Goal: Task Accomplishment & Management: Manage account settings

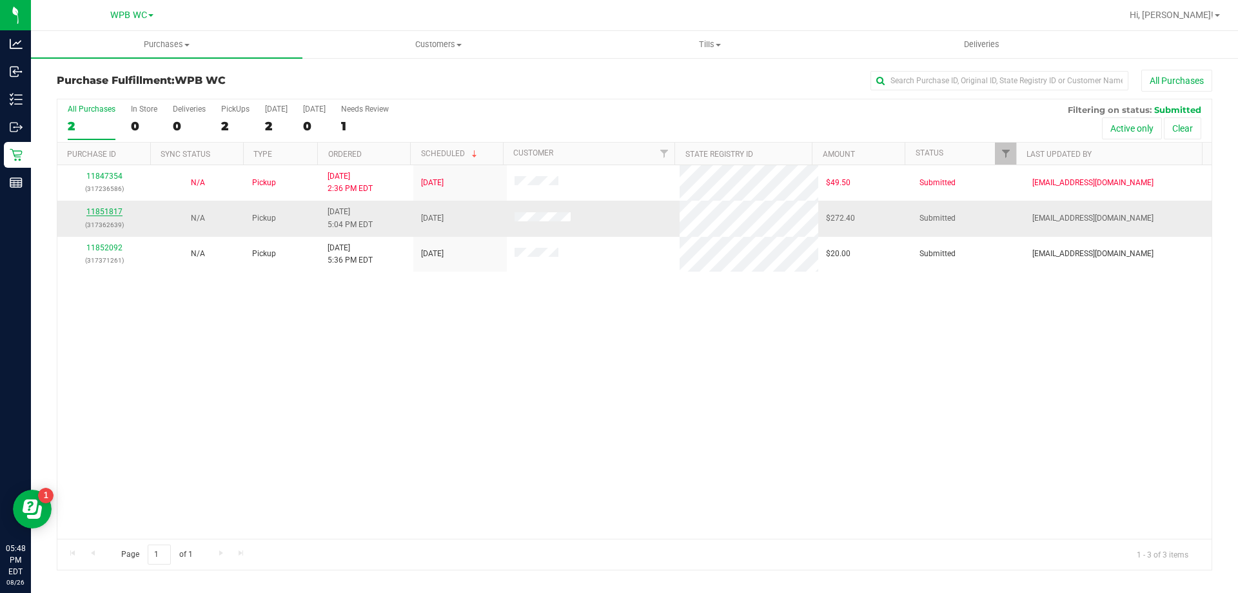
click at [111, 209] on link "11851817" at bounding box center [104, 211] width 36 height 9
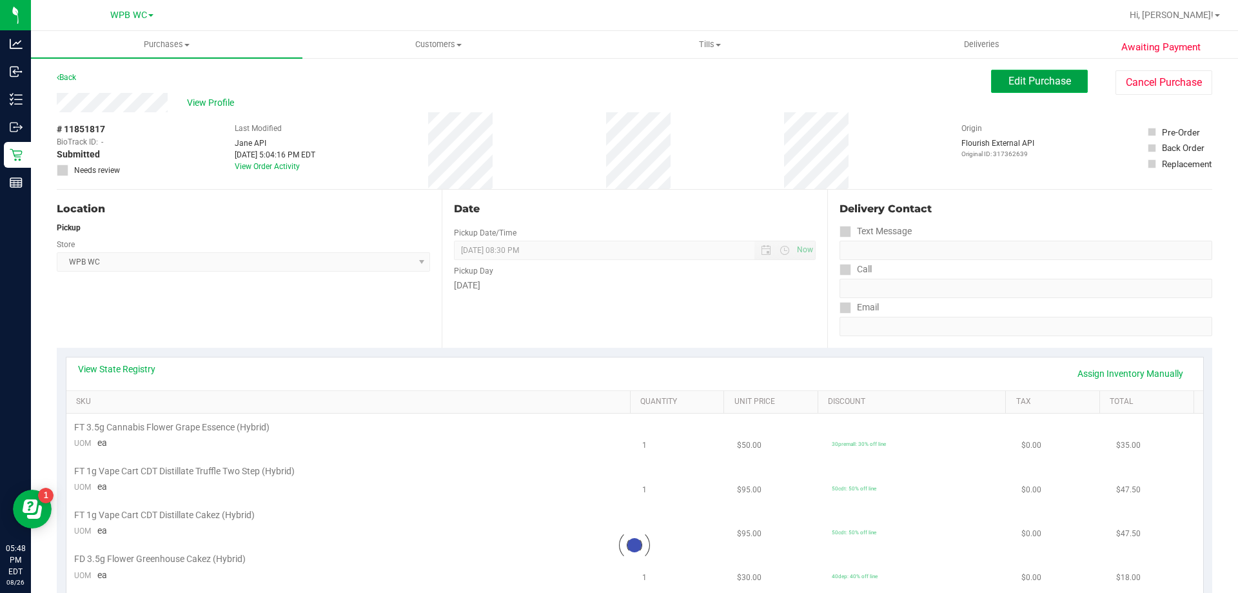
click at [1030, 81] on span "Edit Purchase" at bounding box center [1039, 81] width 63 height 12
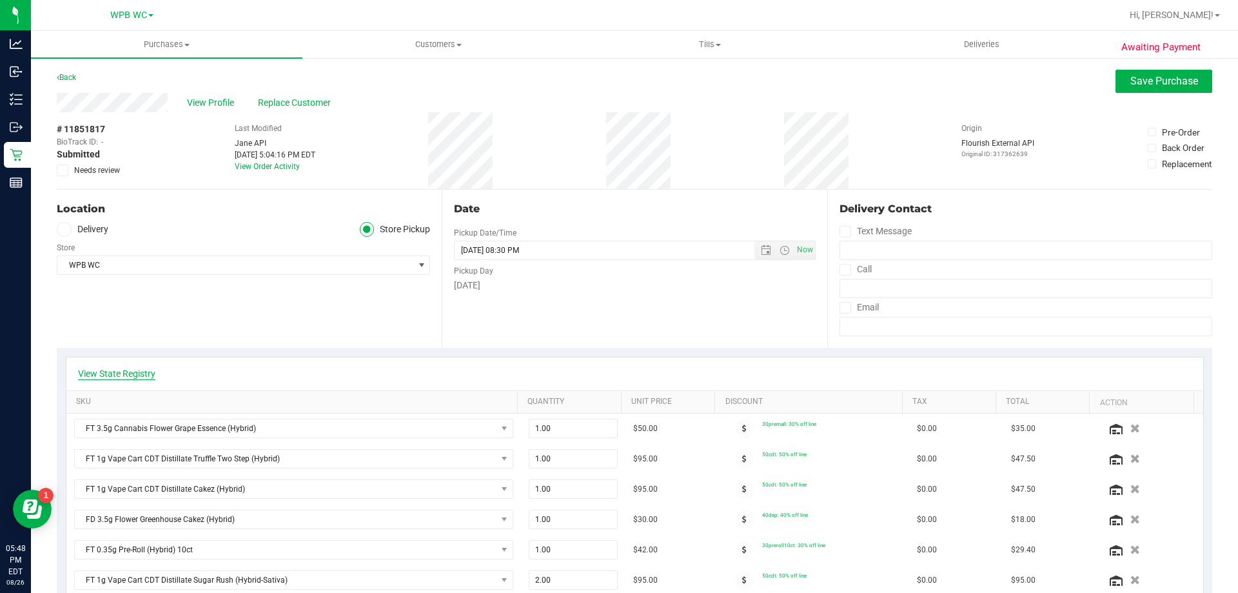
click at [119, 373] on link "View State Registry" at bounding box center [116, 373] width 77 height 13
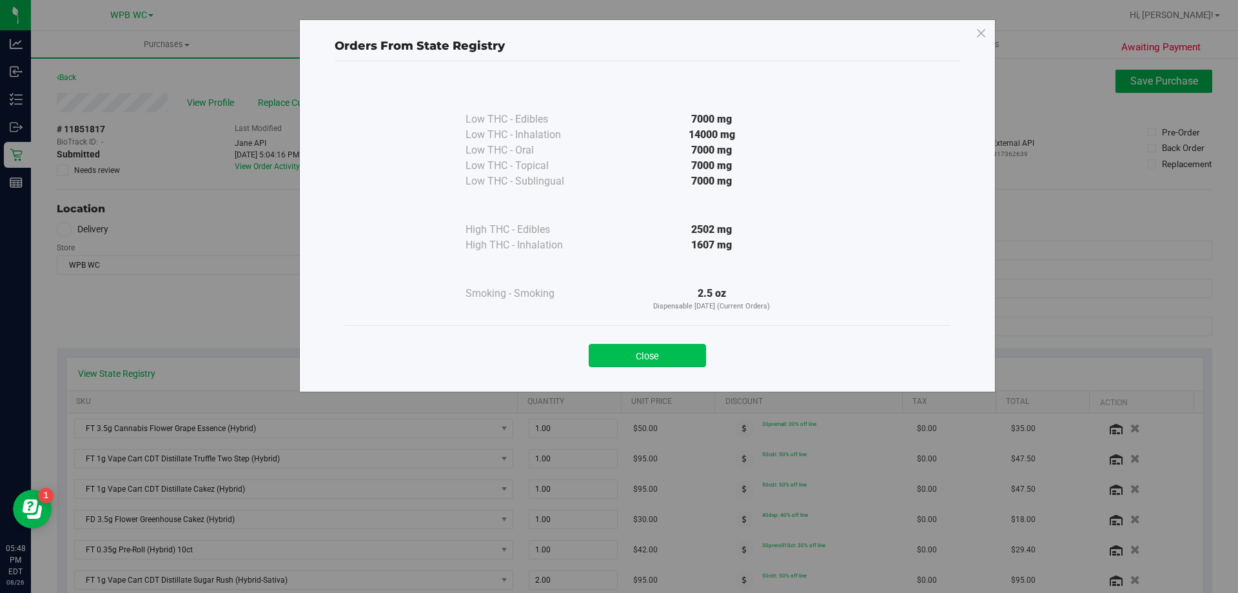
click at [650, 358] on button "Close" at bounding box center [647, 355] width 117 height 23
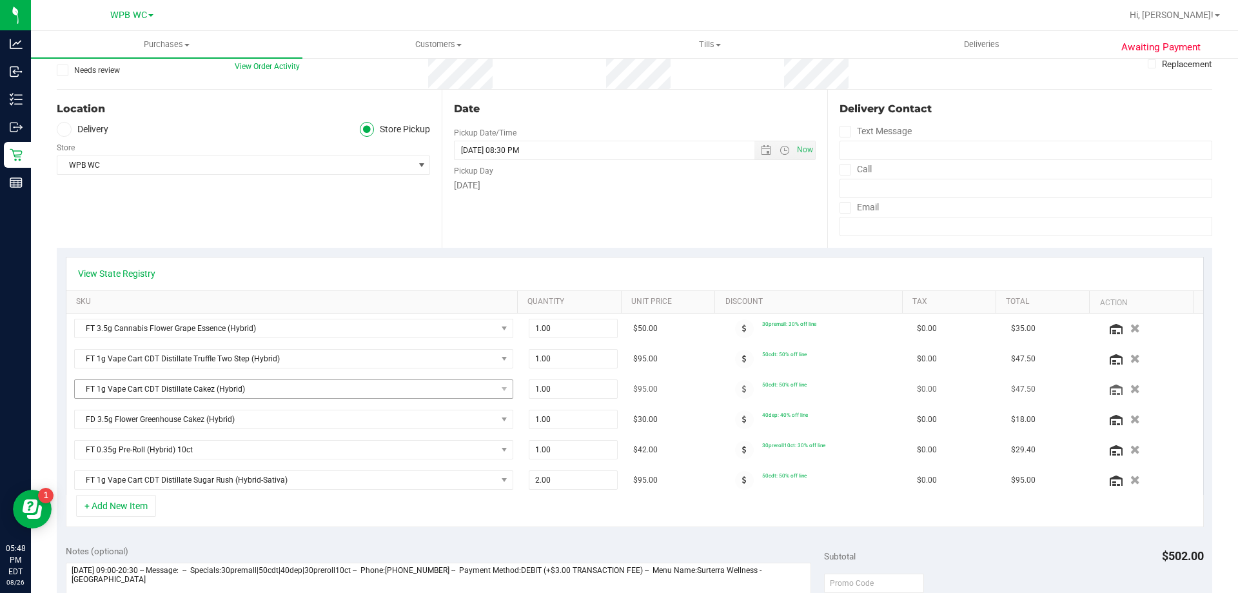
scroll to position [129, 0]
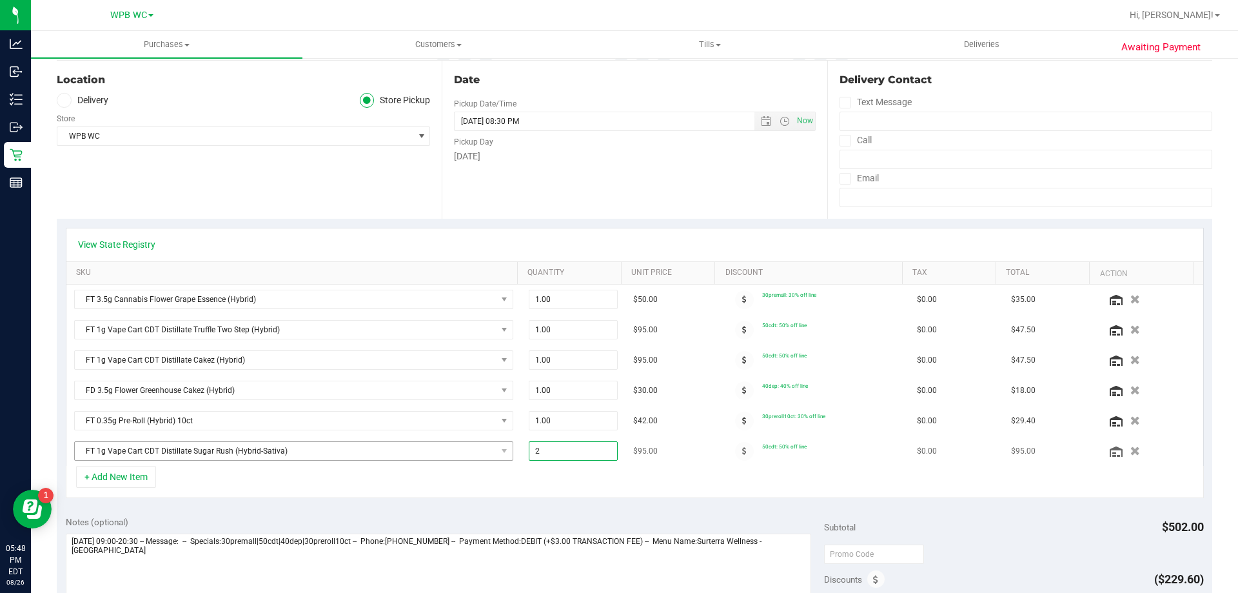
drag, startPoint x: 506, startPoint y: 444, endPoint x: 487, endPoint y: 444, distance: 18.1
click at [489, 444] on tr "FT 1g Vape Cart CDT Distillate Sugar Rush (Hybrid-Sativa) 2.00 2 $95.00 50cdt: …" at bounding box center [634, 451] width 1137 height 30
type input "1"
type input "1.00"
click at [494, 498] on div "+ Add New Item" at bounding box center [635, 482] width 1138 height 32
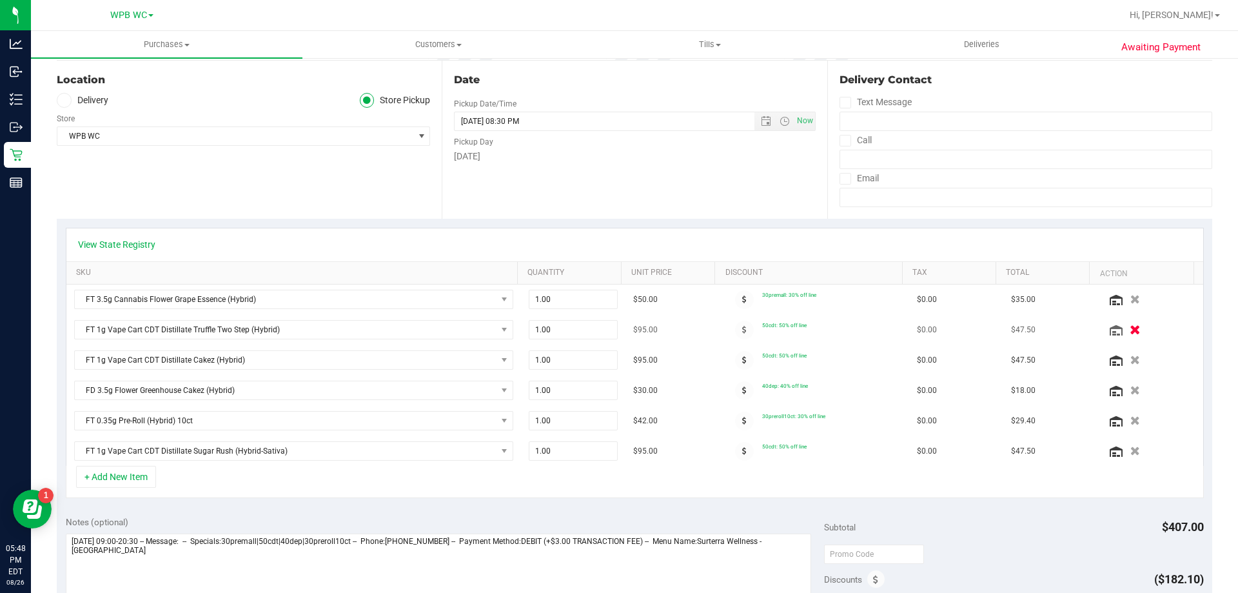
click at [1130, 331] on icon "button" at bounding box center [1135, 330] width 11 height 10
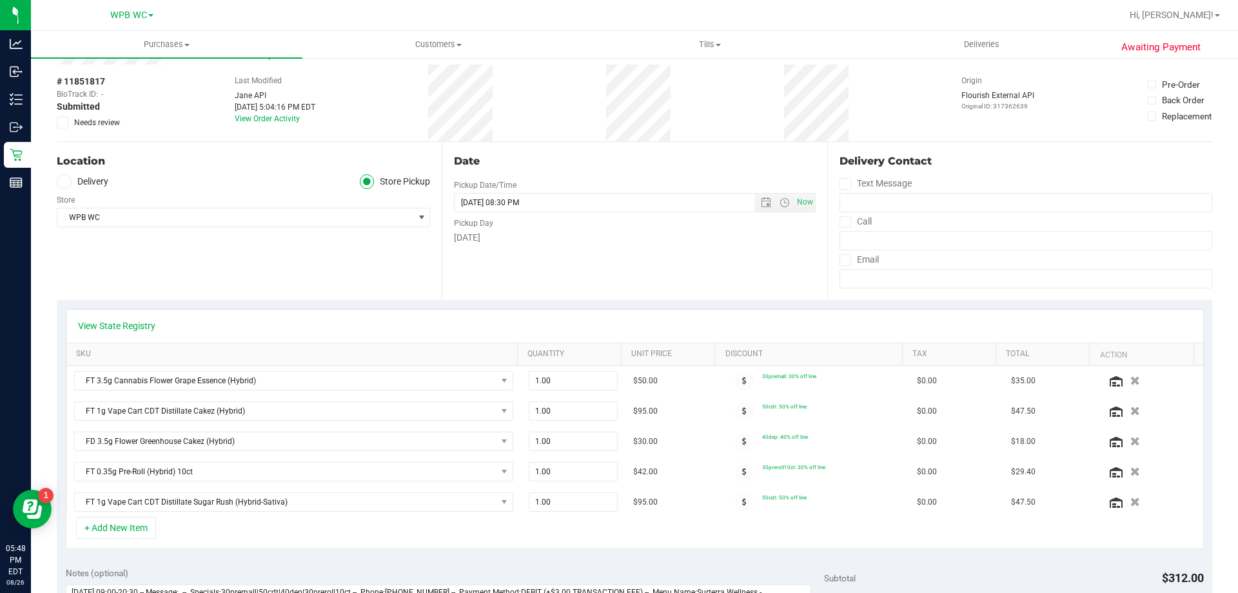
scroll to position [0, 0]
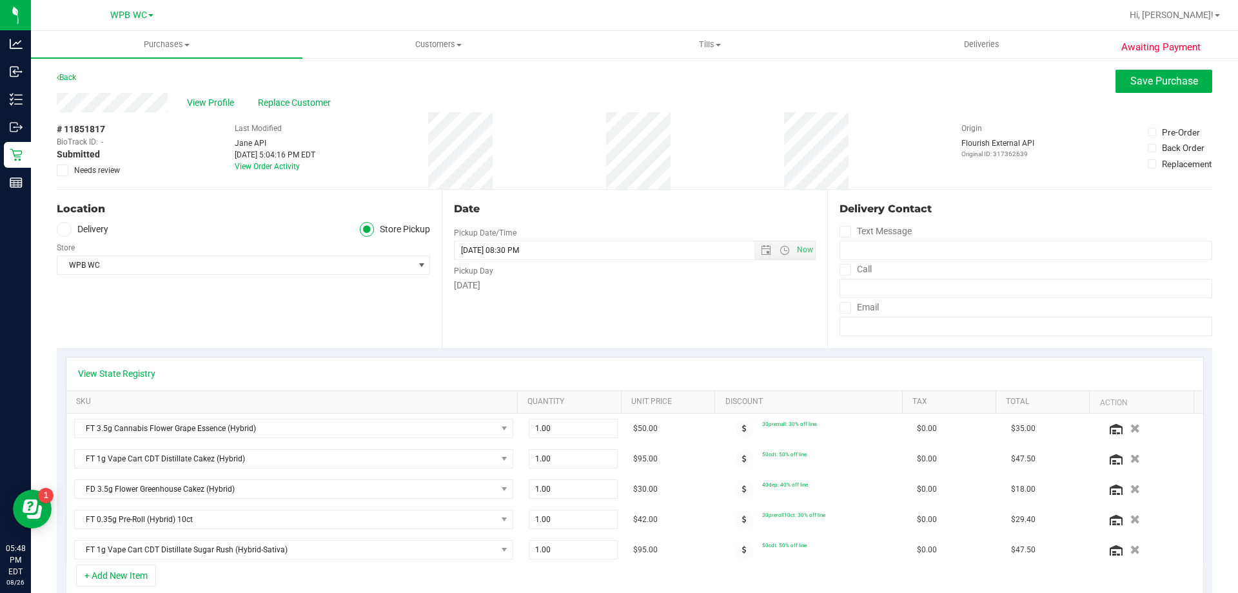
click at [1149, 93] on div "View Profile Replace Customer" at bounding box center [634, 102] width 1155 height 19
click at [1145, 79] on span "Save Purchase" at bounding box center [1164, 81] width 68 height 12
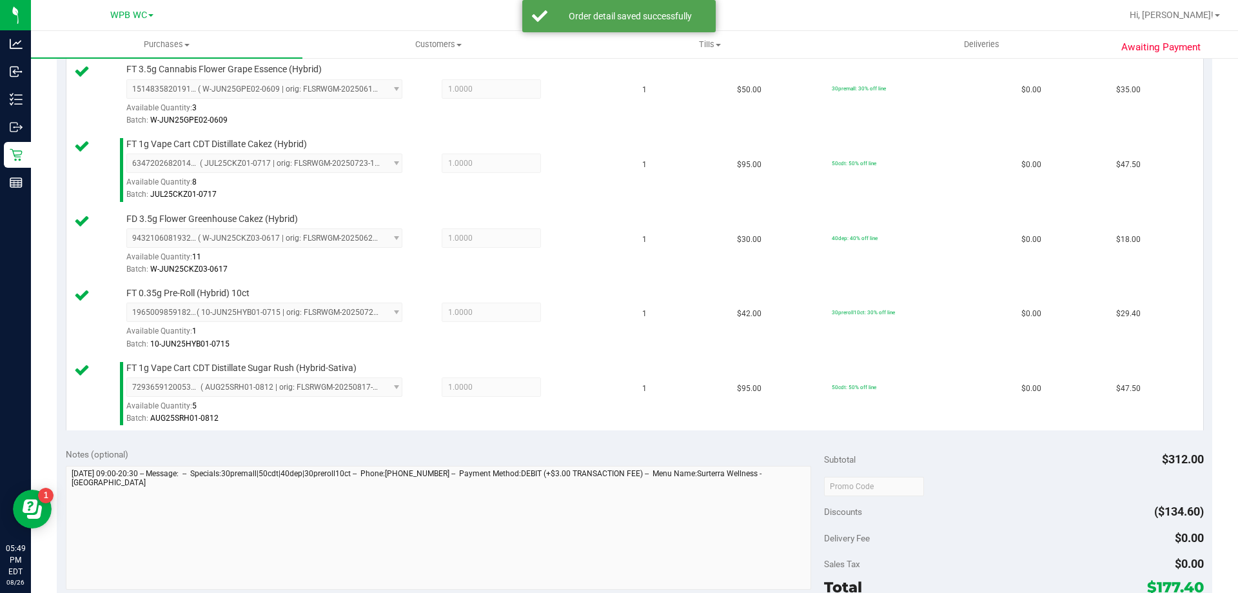
scroll to position [451, 0]
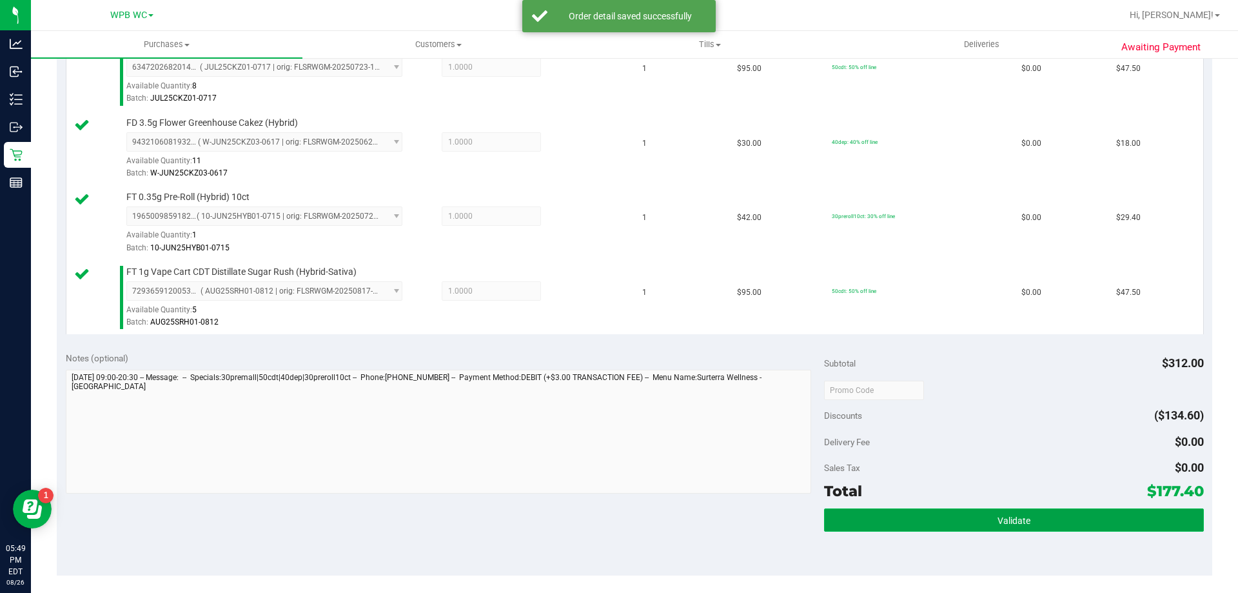
click at [1059, 523] on button "Validate" at bounding box center [1013, 519] width 379 height 23
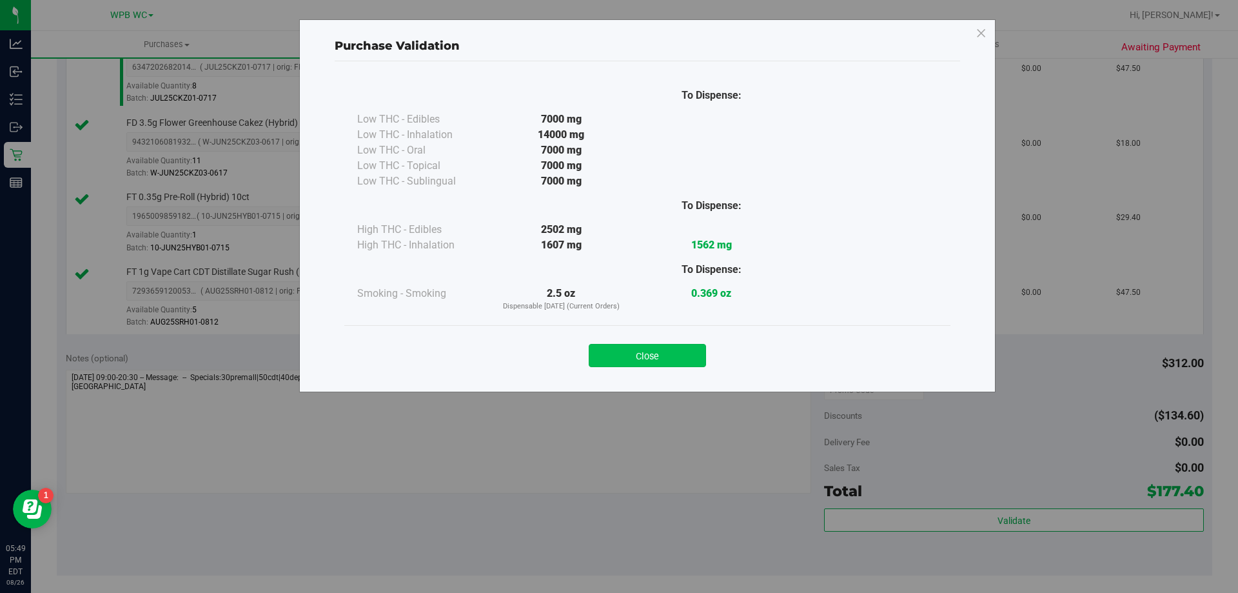
click at [665, 344] on button "Close" at bounding box center [647, 355] width 117 height 23
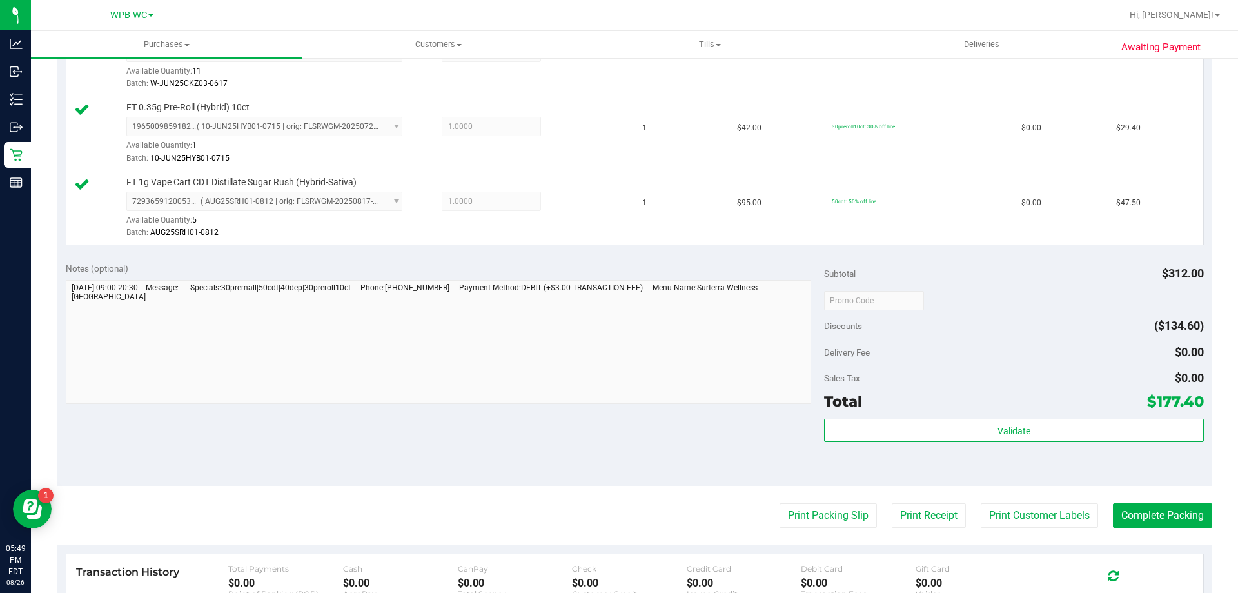
scroll to position [709, 0]
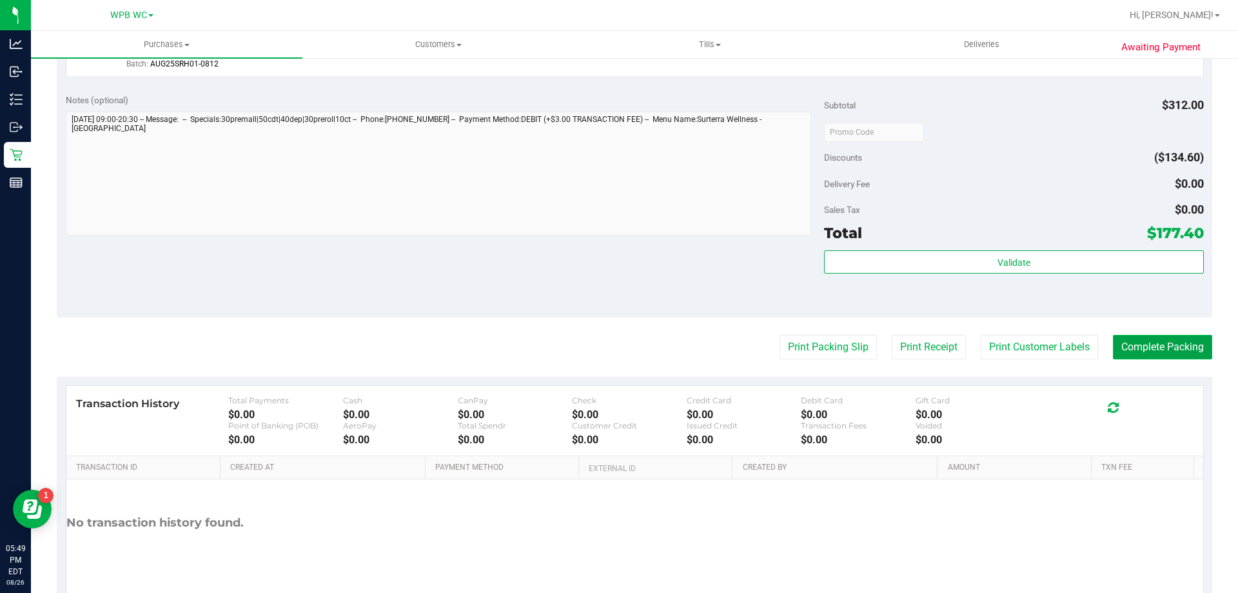
click at [1177, 345] on button "Complete Packing" at bounding box center [1162, 347] width 99 height 25
